Goal: Information Seeking & Learning: Learn about a topic

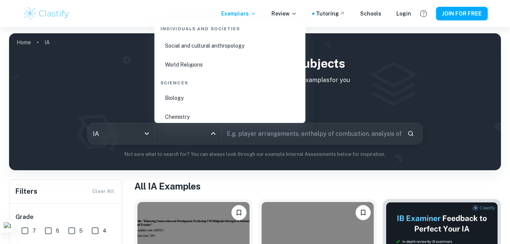
scroll to position [1136, 0]
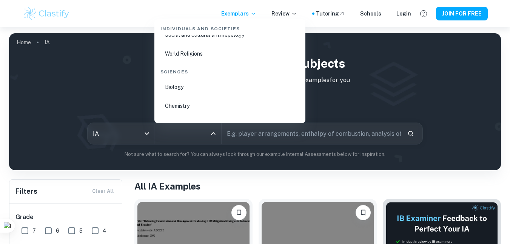
click at [182, 86] on li "Biology" at bounding box center [229, 86] width 145 height 17
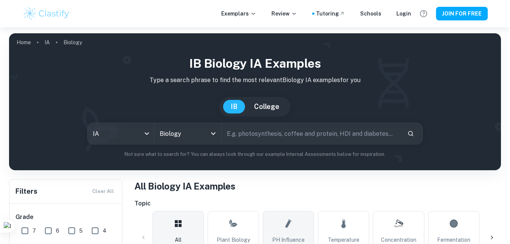
scroll to position [76, 0]
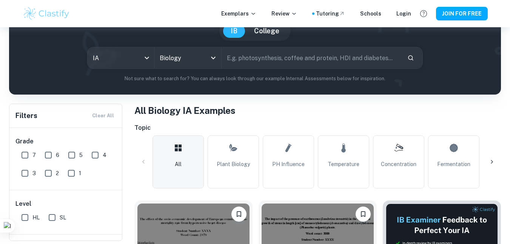
click at [367, 160] on icon at bounding box center [492, 162] width 8 height 8
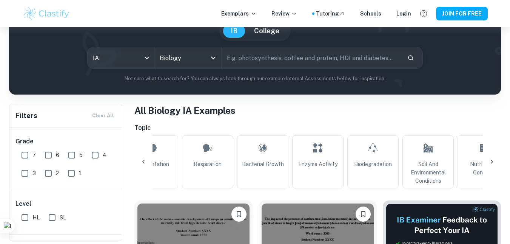
scroll to position [0, 304]
click at [367, 157] on div at bounding box center [492, 162] width 18 height 18
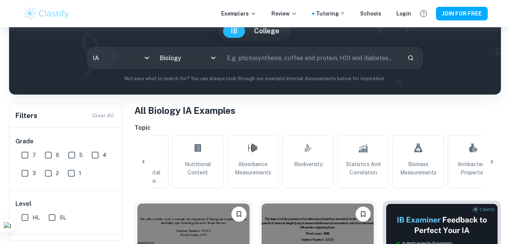
scroll to position [0, 607]
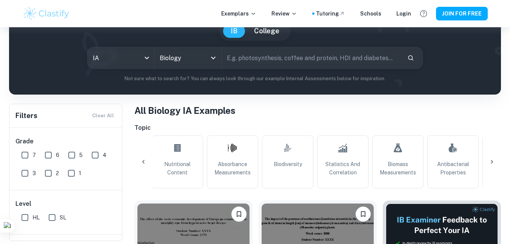
click at [367, 155] on div at bounding box center [492, 162] width 18 height 18
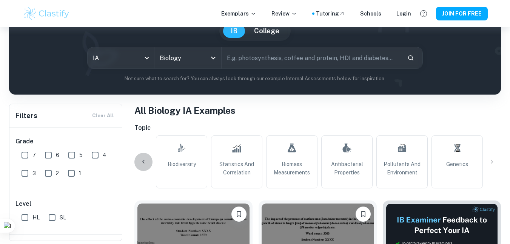
click at [140, 157] on div at bounding box center [143, 162] width 18 height 18
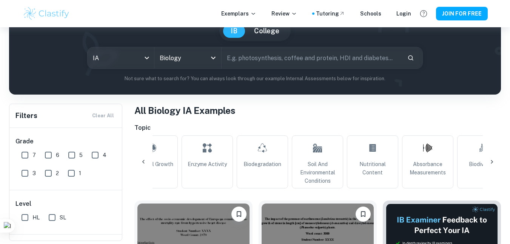
scroll to position [0, 410]
click at [140, 157] on div at bounding box center [143, 162] width 18 height 18
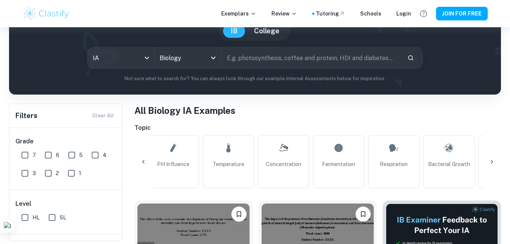
scroll to position [0, 106]
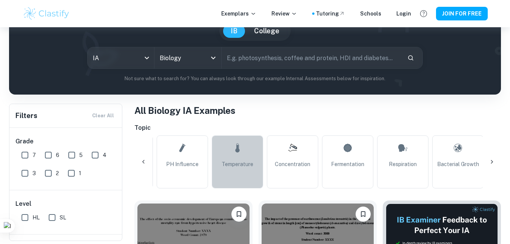
click at [237, 162] on span "Temperature" at bounding box center [238, 164] width 32 height 8
type input "Temperature"
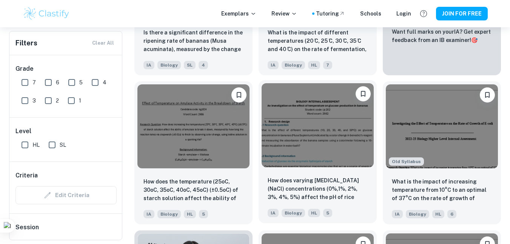
scroll to position [415, 0]
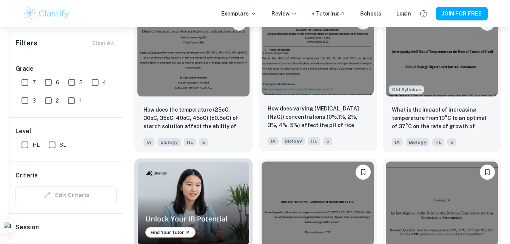
click at [303, 104] on div "How does varying [MEDICAL_DATA] (NaCl) concentrations (0%,1%, 2%, 3%, 4%, 5%) a…" at bounding box center [318, 124] width 118 height 53
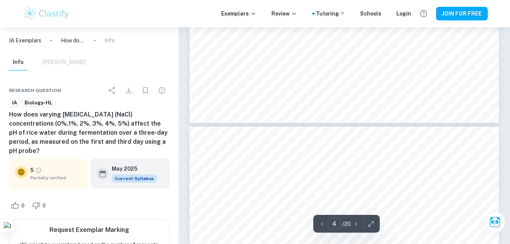
scroll to position [1774, 0]
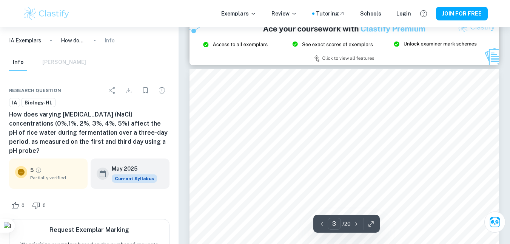
type input "2"
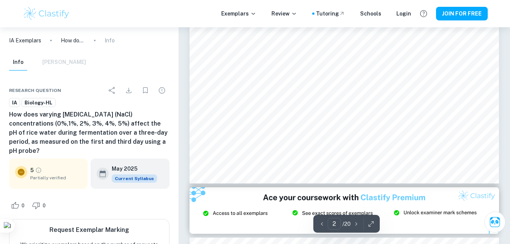
scroll to position [717, 0]
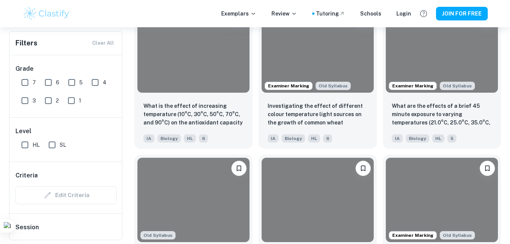
scroll to position [415, 0]
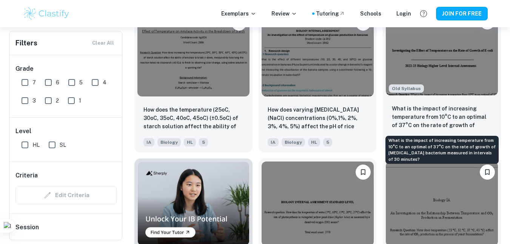
click at [367, 121] on p "What is the impact of increasing temperature from 10°C to an optimal of 37°C on…" at bounding box center [442, 117] width 100 height 26
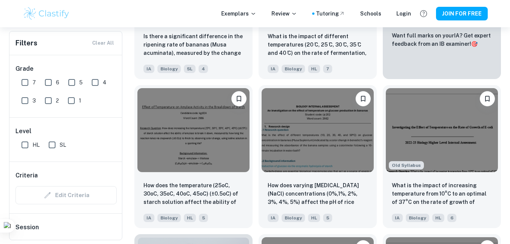
scroll to position [378, 0]
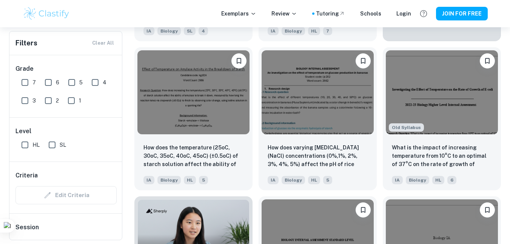
click at [78, 63] on div "Grade 7 6 5 4 3 2 1" at bounding box center [65, 86] width 113 height 62
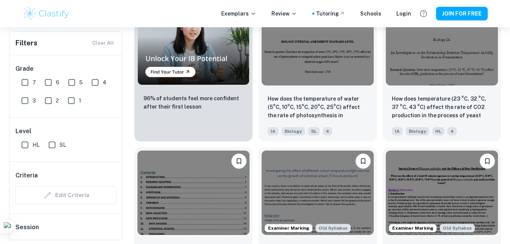
scroll to position [604, 0]
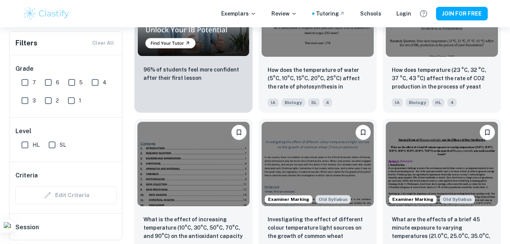
drag, startPoint x: 114, startPoint y: 92, endPoint x: 111, endPoint y: 87, distance: 6.3
click at [113, 92] on div "7 6 5 4 3 2 1" at bounding box center [70, 90] width 104 height 36
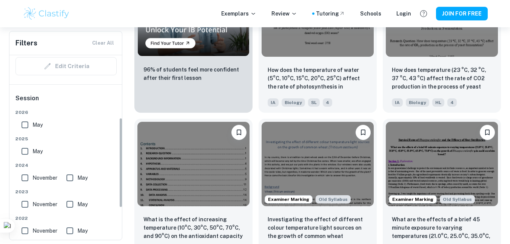
scroll to position [135, 0]
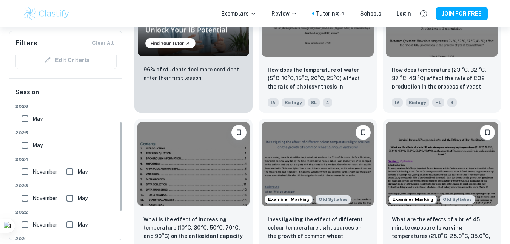
drag, startPoint x: 121, startPoint y: 101, endPoint x: 106, endPoint y: 167, distance: 67.7
click at [106, 167] on div "Grade 7 6 5 4 3 2 1 Level HL SL Criteria Edit Criteria Session [DATE] [DATE] [D…" at bounding box center [65, 147] width 113 height 184
click at [24, 143] on input "May" at bounding box center [24, 144] width 15 height 15
checkbox input "true"
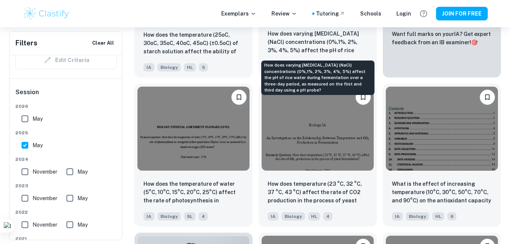
scroll to position [415, 0]
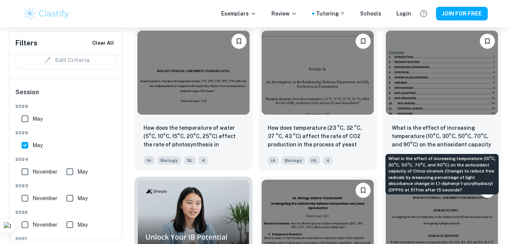
drag, startPoint x: 442, startPoint y: 138, endPoint x: 450, endPoint y: 3, distance: 135.3
click at [367, 137] on p "What is the effect of increasing temperature (10°C, 30°C, 50°C, 70°C, and 90°C)…" at bounding box center [442, 136] width 100 height 26
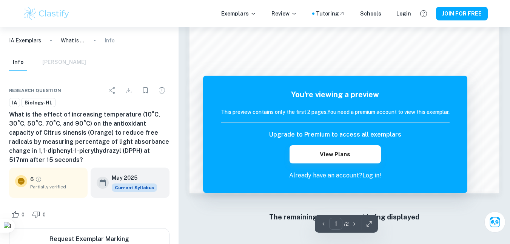
scroll to position [722, 0]
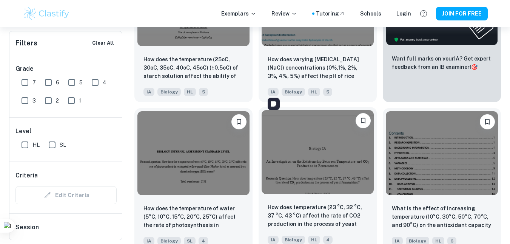
scroll to position [378, 0]
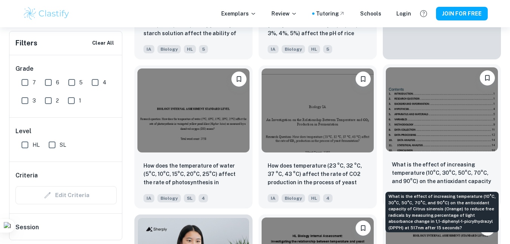
click at [367, 165] on p "What is the effect of increasing temperature (10°C, 30°C, 50°C, 70°C, and 90°C)…" at bounding box center [442, 173] width 100 height 26
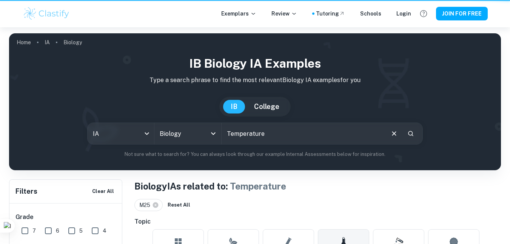
scroll to position [378, 0]
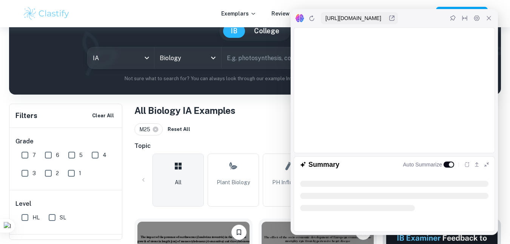
scroll to position [38, 0]
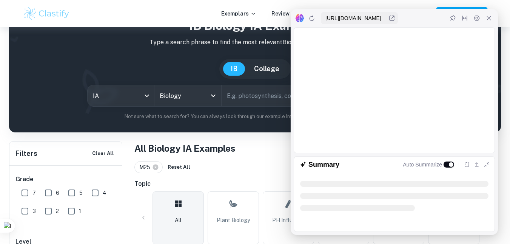
click at [367, 15] on icon at bounding box center [489, 18] width 6 height 6
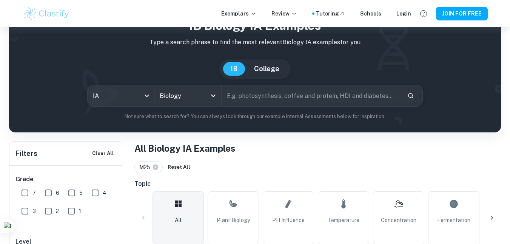
scroll to position [76, 0]
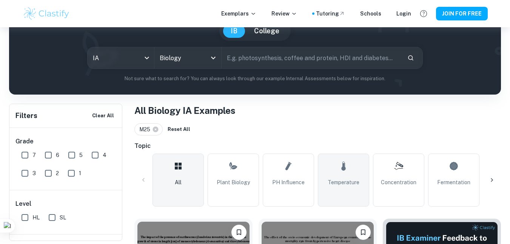
click at [356, 166] on link "Temperature" at bounding box center [343, 179] width 51 height 53
type input "Temperature"
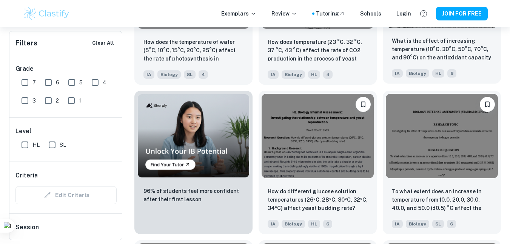
scroll to position [529, 0]
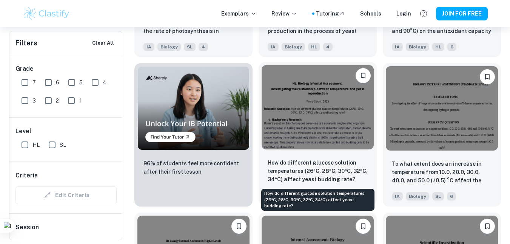
click at [344, 163] on p "How do different glucose solution temperatures (26ºC, 28ºC, 30ºC, 32ºC, 34ºC) a…" at bounding box center [318, 170] width 100 height 25
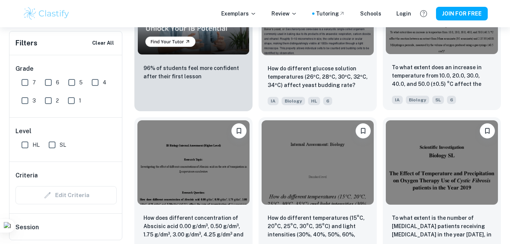
scroll to position [642, 0]
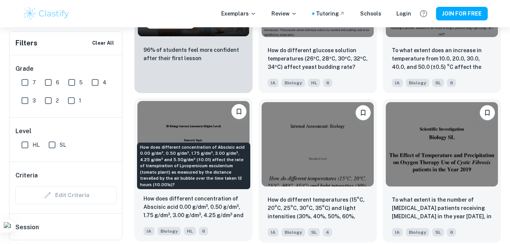
click at [208, 204] on p "How does different concentration of Abscisic acid 0.00 g/dm³, 0.50 g/dm³, 1.75 …" at bounding box center [193, 207] width 100 height 26
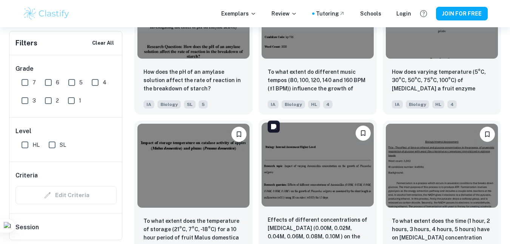
scroll to position [952, 0]
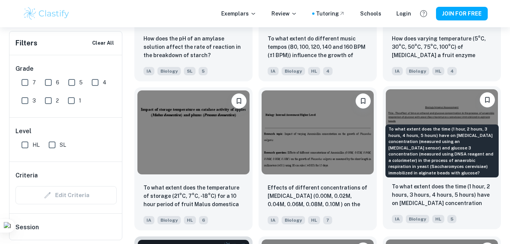
click at [367, 201] on p "To what extent does the time (1 hour, 2 hours, 3 hours, 4 hours, 5 hours) have …" at bounding box center [442, 195] width 100 height 26
